Goal: Task Accomplishment & Management: Complete application form

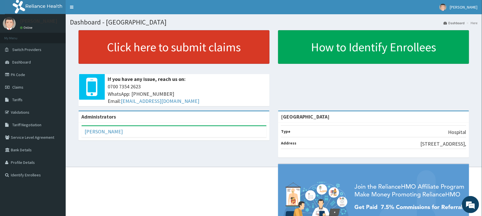
click at [160, 47] on link "Click here to submit claims" at bounding box center [173, 47] width 191 height 34
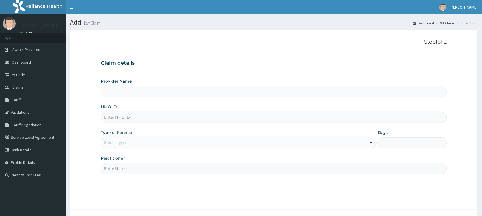
type input "[GEOGRAPHIC_DATA]"
click at [159, 118] on input "HMO ID" at bounding box center [274, 117] width 346 height 11
paste input "AOF/10162/A"
type input "AOF/10162/A"
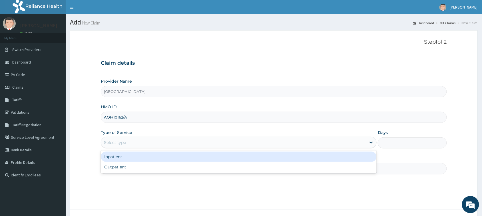
click at [145, 146] on div "Select type" at bounding box center [233, 142] width 265 height 9
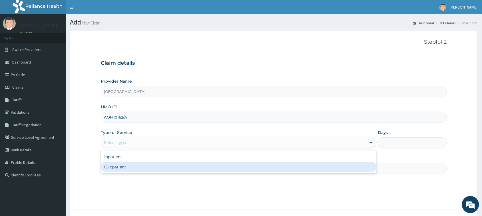
click at [130, 167] on div "Outpatient" at bounding box center [239, 167] width 276 height 10
type input "1"
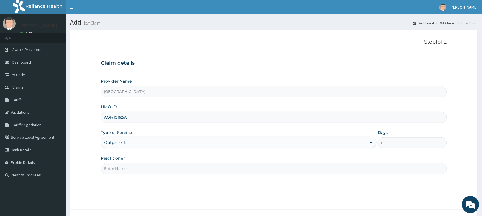
click at [143, 177] on div "Step 1 of 2 Claim details Provider Name Vigor Hospitals HMO ID AOF/10162/A Type…" at bounding box center [274, 120] width 346 height 162
click at [143, 173] on input "Practitioner" at bounding box center [274, 168] width 346 height 11
type input "OKO ONYEDIKACHI"
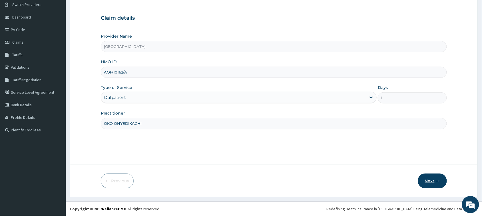
click at [432, 181] on button "Next" at bounding box center [432, 181] width 29 height 15
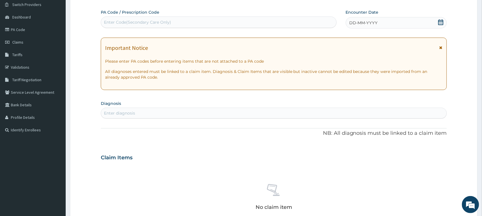
click at [177, 19] on div "Enter Code(Secondary Care Only)" at bounding box center [218, 22] width 235 height 9
paste input "PA/095EDF"
type input "PA/095EDF"
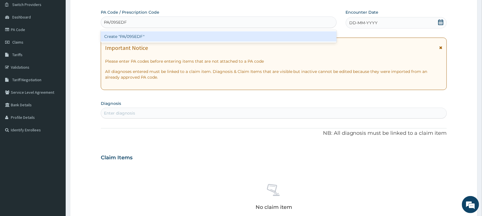
click at [136, 39] on div "Create "PA/095EDF"" at bounding box center [219, 36] width 236 height 10
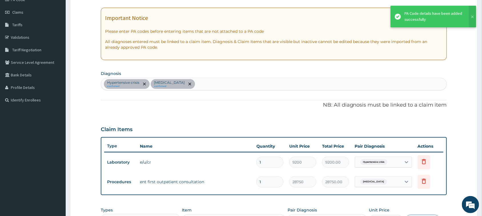
scroll to position [153, 0]
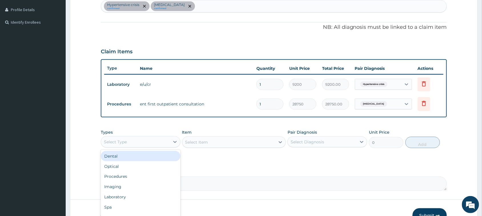
click at [146, 139] on div "Select Type" at bounding box center [135, 142] width 69 height 9
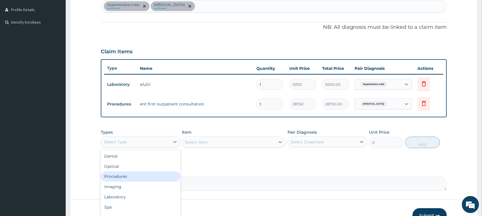
scroll to position [187, 0]
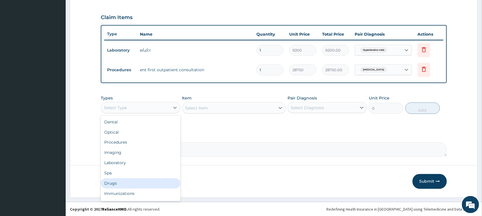
click at [120, 183] on div "Drugs" at bounding box center [141, 184] width 80 height 10
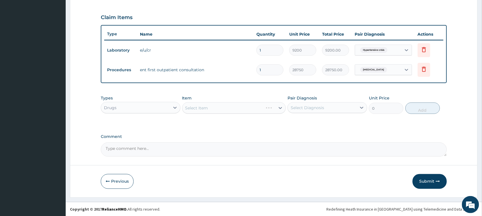
click at [224, 107] on div "Select Item" at bounding box center [234, 107] width 104 height 11
click at [237, 109] on div "Select Item" at bounding box center [228, 108] width 93 height 9
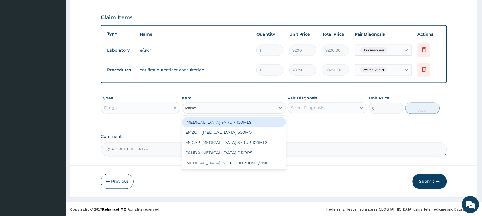
type input "Parace"
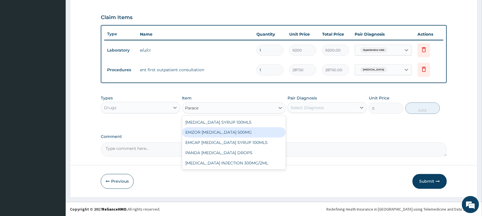
click at [237, 130] on div "EMZOR PARACETAMOL 500MG" at bounding box center [234, 133] width 104 height 10
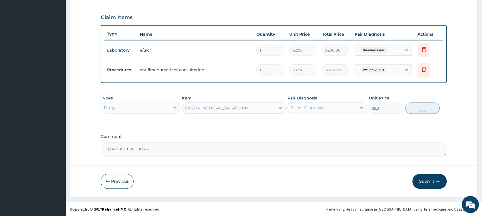
type input "25.3"
click at [332, 110] on div "Select Diagnosis" at bounding box center [322, 107] width 69 height 9
click at [332, 123] on label "Hypertensive crisis" at bounding box center [316, 122] width 39 height 6
checkbox input "true"
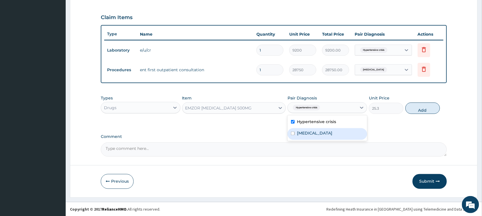
click at [329, 132] on div "Otitis media" at bounding box center [327, 134] width 80 height 12
checkbox input "true"
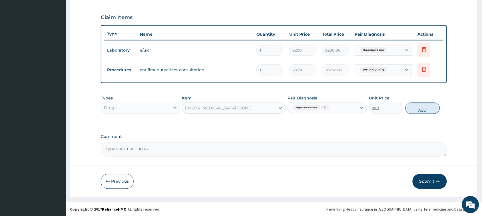
click at [422, 111] on button "Add" at bounding box center [422, 108] width 35 height 11
type input "0"
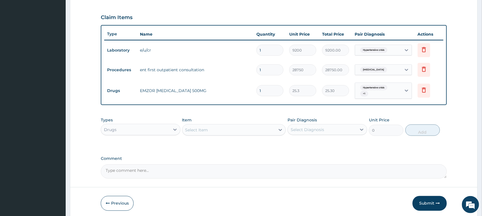
type input "18"
type input "455.40"
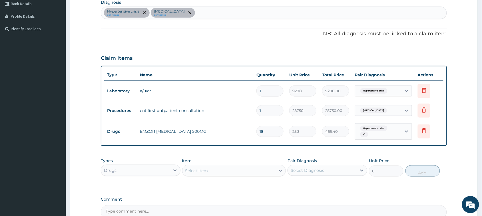
scroll to position [210, 0]
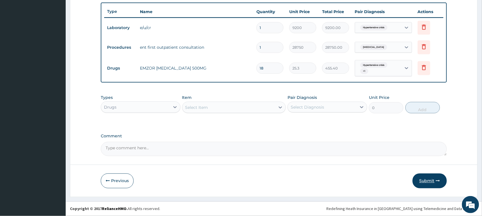
type input "18"
click at [432, 185] on button "Submit" at bounding box center [429, 181] width 34 height 15
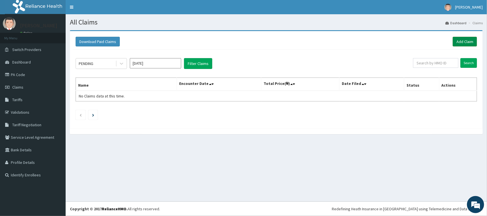
click at [465, 44] on link "Add Claim" at bounding box center [465, 42] width 24 height 10
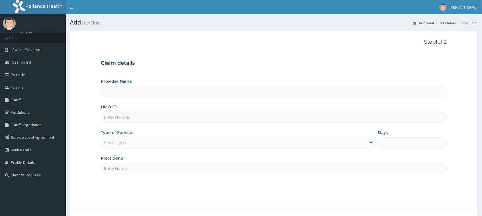
type input "Vigor Hospitals"
click at [136, 115] on input "HMO ID" at bounding box center [274, 117] width 346 height 11
type input "pes/10049/a"
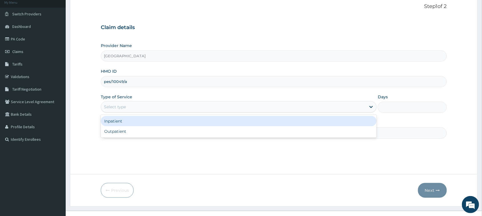
click at [160, 106] on div "Select type" at bounding box center [233, 106] width 265 height 9
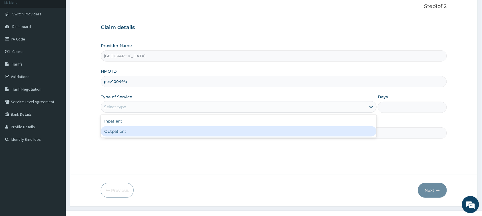
click at [142, 136] on div "Outpatient" at bounding box center [239, 131] width 276 height 10
type input "1"
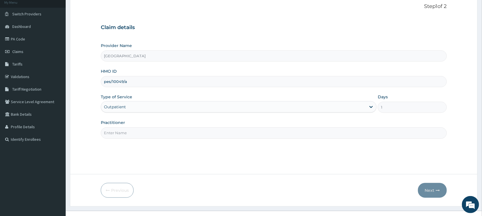
click at [142, 133] on input "Practitioner" at bounding box center [274, 133] width 346 height 11
type input "DR GABRIEL OFFOMATA"
click at [436, 192] on icon "button" at bounding box center [438, 191] width 4 height 4
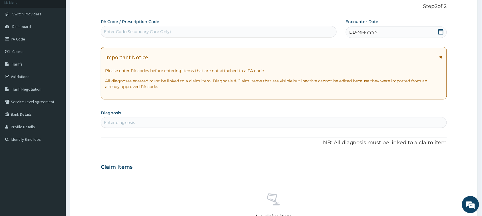
click at [441, 32] on icon at bounding box center [440, 32] width 5 height 6
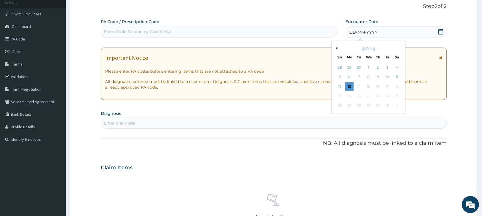
click at [336, 47] on button "Previous Month" at bounding box center [335, 48] width 3 height 3
click at [396, 95] on div "27" at bounding box center [397, 96] width 9 height 9
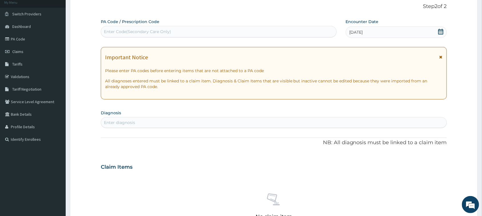
click at [189, 122] on div "Enter diagnosis" at bounding box center [273, 122] width 345 height 9
type input "upper"
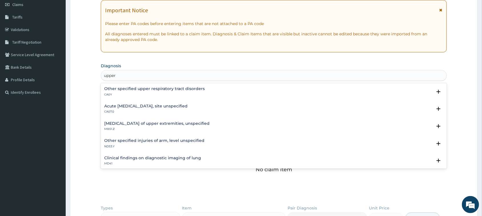
scroll to position [107, 0]
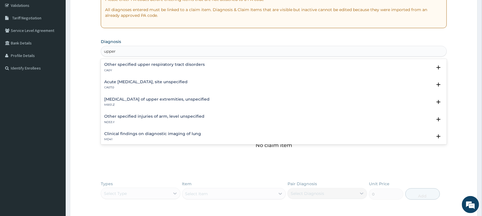
click at [159, 84] on h4 "Acute upper respiratory infection, site unspecified" at bounding box center [145, 82] width 83 height 4
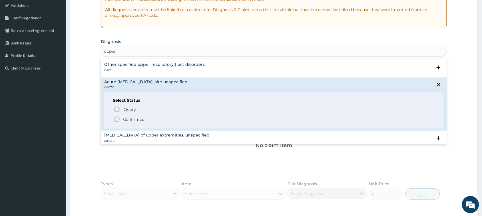
click at [133, 119] on p "Confirmed" at bounding box center [133, 120] width 21 height 6
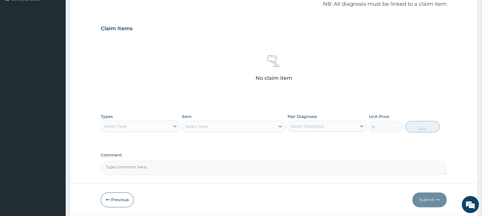
scroll to position [178, 0]
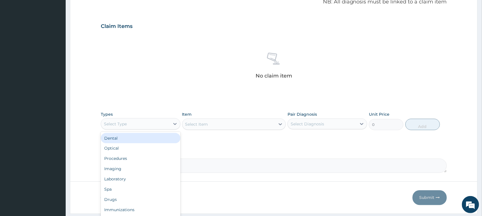
click at [150, 121] on div "Select Type" at bounding box center [135, 124] width 69 height 9
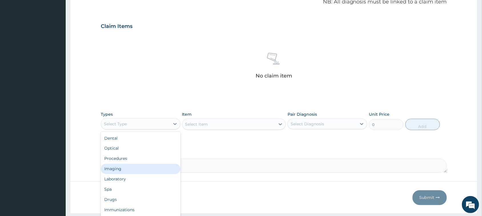
click at [129, 165] on div "Imaging" at bounding box center [141, 169] width 80 height 10
click at [129, 126] on div "Imaging" at bounding box center [135, 124] width 69 height 9
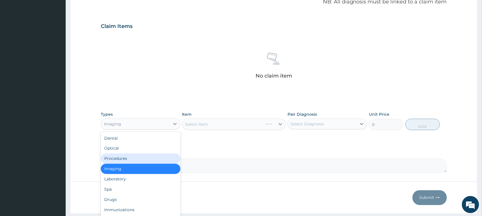
click at [123, 163] on div "Procedures" at bounding box center [141, 159] width 80 height 10
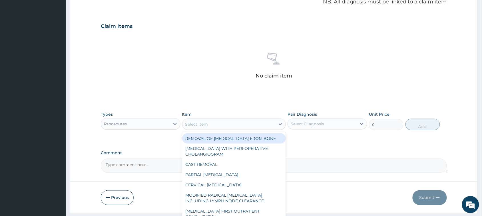
click at [256, 124] on div "Select Item" at bounding box center [228, 124] width 93 height 9
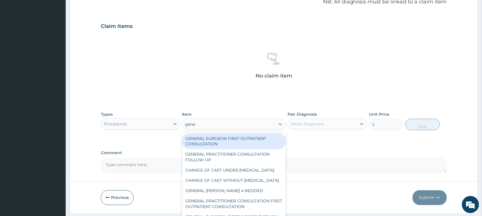
type input "gener"
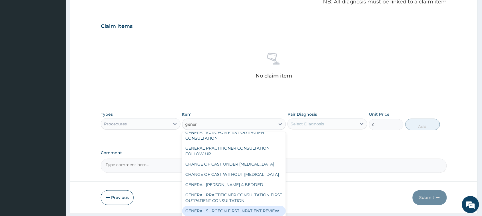
scroll to position [0, 0]
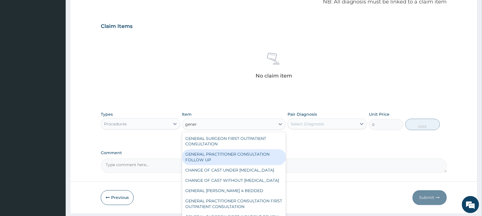
click at [250, 155] on div "GENERAL PRACTITIONER CONSULTATION FOLLOW UP" at bounding box center [234, 158] width 104 height 16
type input "2530"
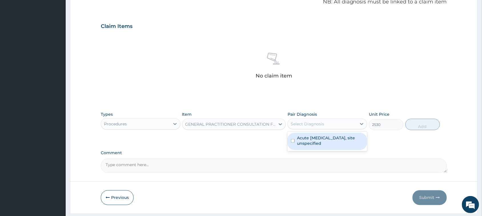
click at [328, 120] on div "Select Diagnosis" at bounding box center [322, 124] width 69 height 9
drag, startPoint x: 326, startPoint y: 140, endPoint x: 343, endPoint y: 135, distance: 18.1
click at [330, 139] on label "Acute upper respiratory infection, site unspecified" at bounding box center [330, 140] width 67 height 11
checkbox input "true"
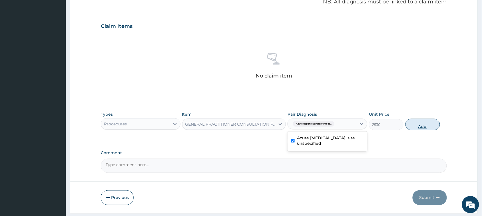
click at [414, 124] on button "Add" at bounding box center [422, 124] width 35 height 11
type input "0"
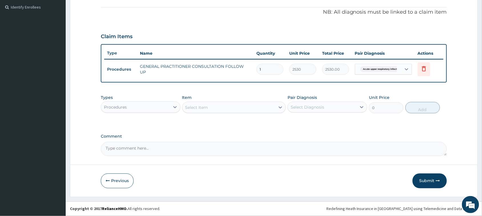
scroll to position [167, 0]
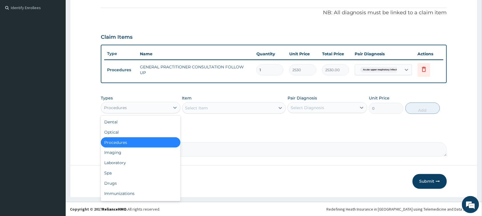
click at [139, 103] on div "Procedures" at bounding box center [135, 107] width 69 height 9
drag, startPoint x: 123, startPoint y: 188, endPoint x: 127, endPoint y: 174, distance: 14.2
click at [122, 188] on div "Drugs" at bounding box center [141, 184] width 80 height 10
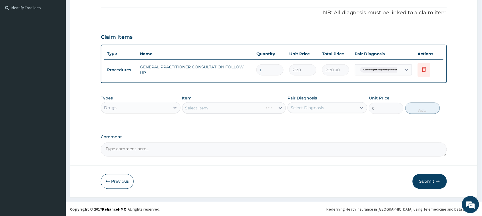
click at [216, 107] on div "Select Item" at bounding box center [234, 107] width 104 height 11
click at [214, 110] on div "Select Item" at bounding box center [228, 108] width 93 height 9
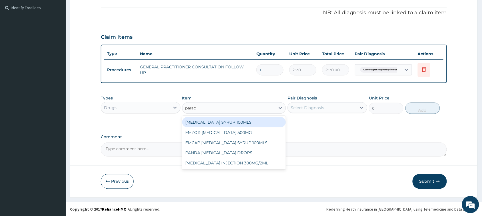
type input "parace"
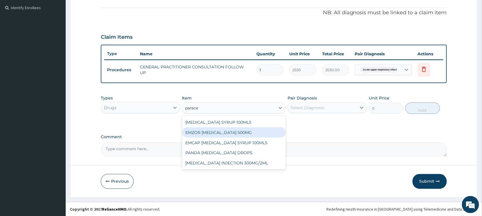
click at [242, 132] on div "EMZOR PARACETAMOL 500MG" at bounding box center [234, 133] width 104 height 10
type input "25.3"
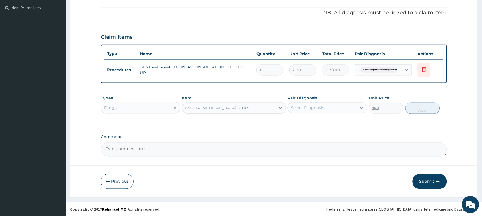
click at [318, 104] on div "Select Diagnosis" at bounding box center [322, 107] width 69 height 9
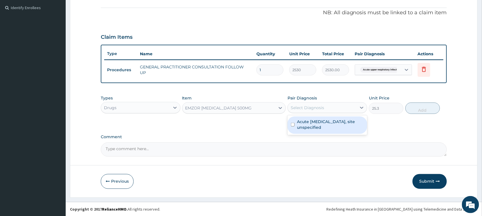
drag, startPoint x: 318, startPoint y: 123, endPoint x: 326, endPoint y: 121, distance: 7.7
click at [318, 123] on label "Acute upper respiratory infection, site unspecified" at bounding box center [330, 124] width 67 height 11
checkbox input "true"
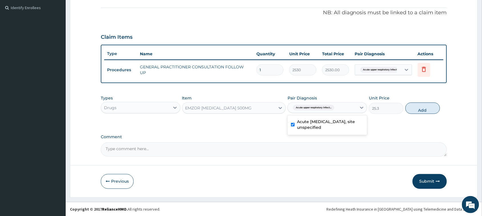
click at [419, 109] on button "Add" at bounding box center [422, 108] width 35 height 11
type input "0"
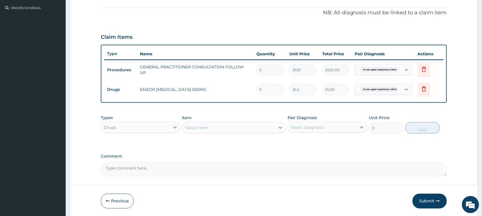
drag, startPoint x: 271, startPoint y: 92, endPoint x: 248, endPoint y: 93, distance: 23.1
click at [248, 93] on tr "Drugs EMZOR PARACETAMOL 500MG 1 25.3 25.30 Acute upper respiratory infect... De…" at bounding box center [273, 90] width 339 height 20
type input "2"
type input "50.60"
type input "20"
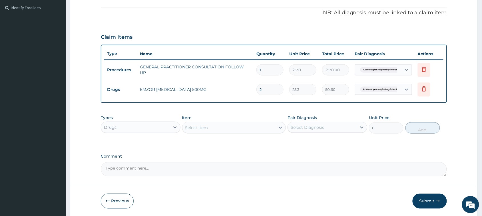
type input "506.00"
type input "20"
click at [237, 127] on div "Select Item" at bounding box center [228, 127] width 93 height 9
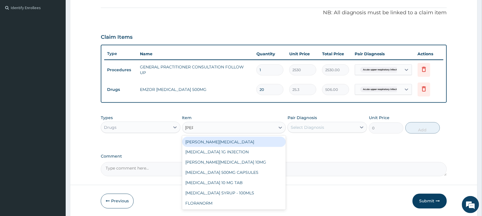
type input "lorat"
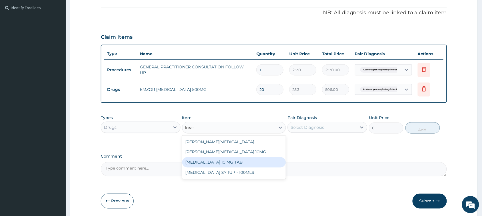
click at [237, 158] on div "LORATADINE 10 MG TAB" at bounding box center [234, 162] width 104 height 10
type input "63.25"
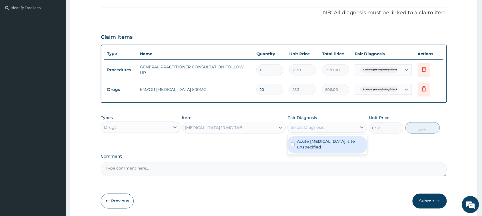
click at [313, 123] on div "Select Diagnosis" at bounding box center [322, 127] width 69 height 9
click at [310, 143] on label "Acute upper respiratory infection, site unspecified" at bounding box center [330, 144] width 67 height 11
checkbox input "true"
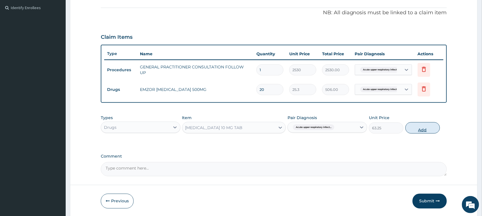
click at [415, 127] on button "Add" at bounding box center [422, 127] width 35 height 11
type input "0"
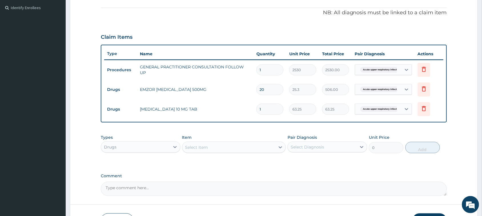
drag, startPoint x: 272, startPoint y: 110, endPoint x: 223, endPoint y: 118, distance: 50.0
click at [223, 118] on tr "Drugs LORATADINE 10 MG TAB 1 63.25 63.25 Acute upper respiratory infect... Dele…" at bounding box center [273, 110] width 339 height 20
type input "5"
type input "316.25"
type input "5"
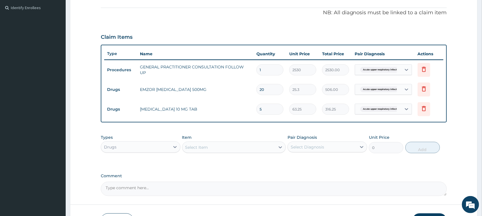
click at [243, 145] on div "Select Item" at bounding box center [228, 147] width 93 height 9
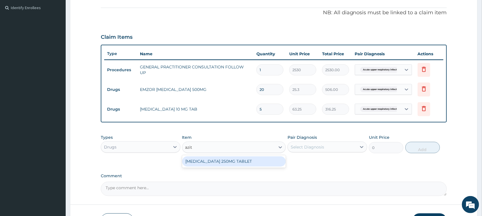
type input "azith"
click at [241, 160] on div "AZITHROMYCIN 250MG TABLET" at bounding box center [234, 162] width 104 height 10
type input "189.75"
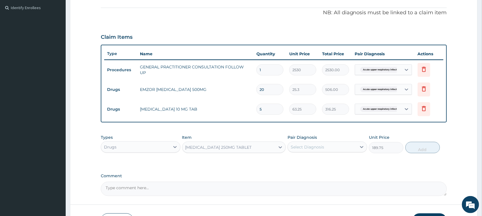
click at [331, 146] on div "Select Diagnosis" at bounding box center [322, 147] width 69 height 9
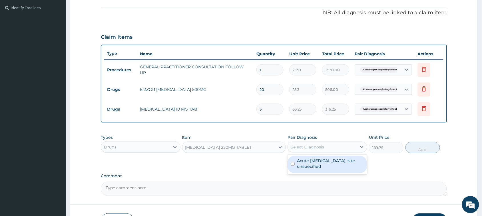
drag, startPoint x: 325, startPoint y: 164, endPoint x: 357, endPoint y: 156, distance: 33.2
click at [326, 164] on label "Acute upper respiratory infection, site unspecified" at bounding box center [330, 163] width 67 height 11
checkbox input "true"
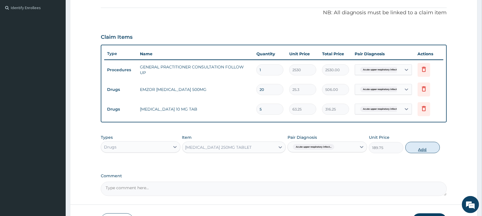
click at [416, 146] on button "Add" at bounding box center [422, 147] width 35 height 11
type input "0"
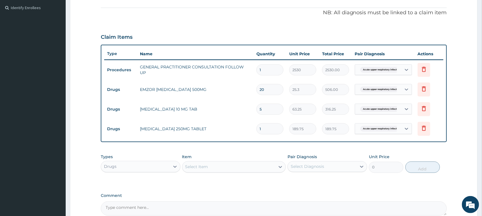
click at [273, 129] on input "1" at bounding box center [269, 129] width 27 height 11
type input "10"
type input "1897.50"
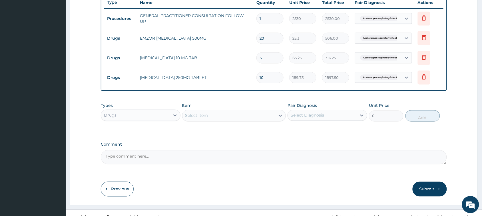
scroll to position [227, 0]
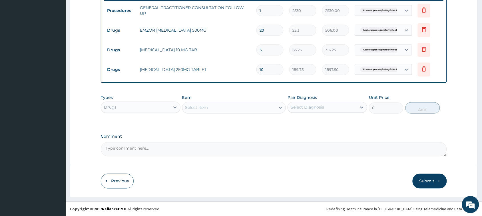
type input "10"
click at [423, 181] on button "Submit" at bounding box center [429, 181] width 34 height 15
